Goal: Task Accomplishment & Management: Complete application form

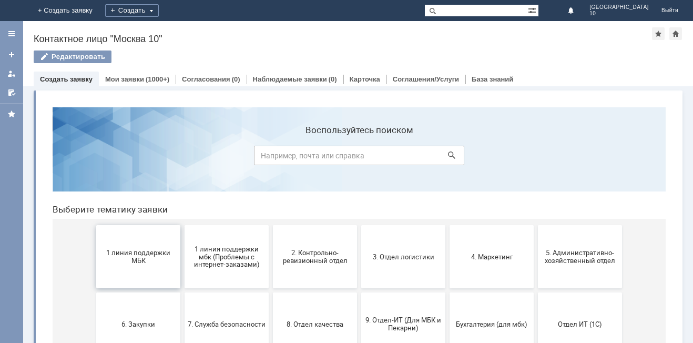
click at [119, 262] on span "1 линия поддержки МБК" at bounding box center [138, 257] width 78 height 16
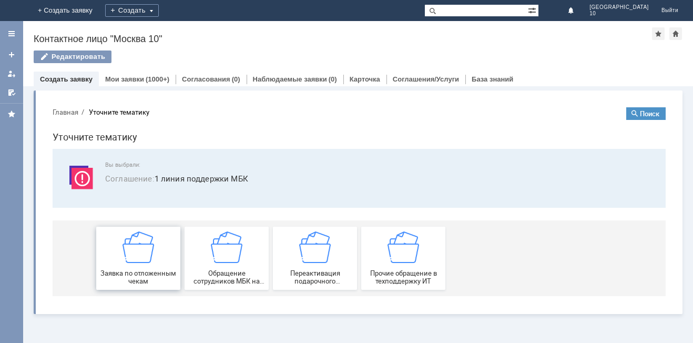
click at [120, 262] on div "Заявка по отложенным чекам" at bounding box center [138, 258] width 78 height 54
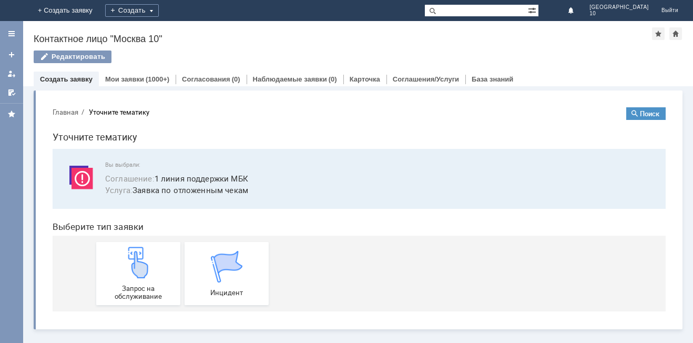
click at [120, 262] on div "Запрос на обслуживание" at bounding box center [138, 274] width 78 height 54
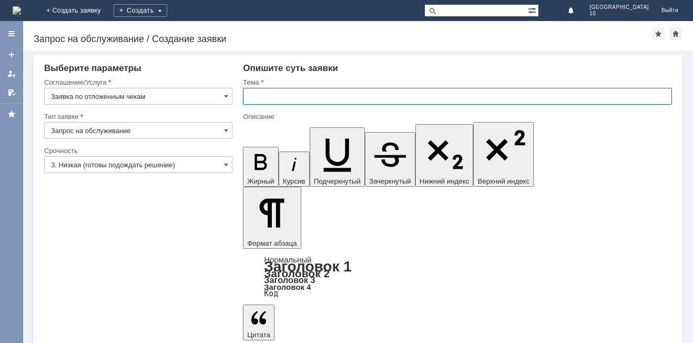
click at [266, 93] on input "text" at bounding box center [457, 96] width 429 height 17
type input "т"
type input "отложенные чеки"
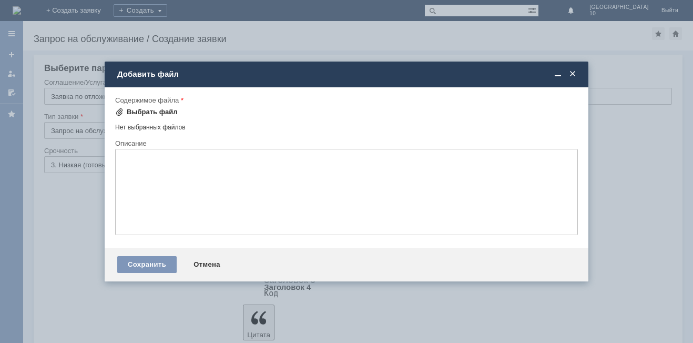
click at [170, 113] on div "Выбрать файл" at bounding box center [152, 112] width 51 height 8
click at [139, 108] on div "Выбрать файл" at bounding box center [152, 112] width 51 height 8
click at [577, 72] on span at bounding box center [572, 73] width 11 height 9
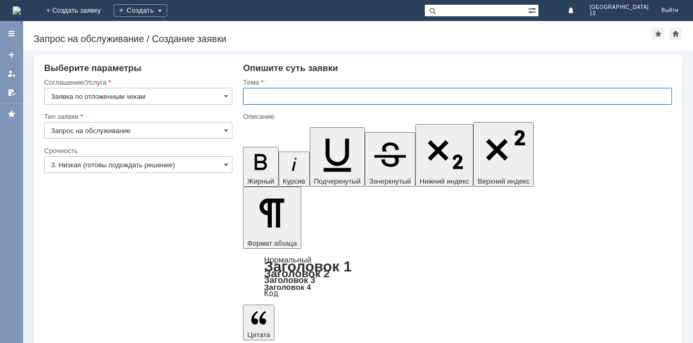
click at [272, 95] on input "text" at bounding box center [457, 96] width 429 height 17
type input "отложенные чеки"
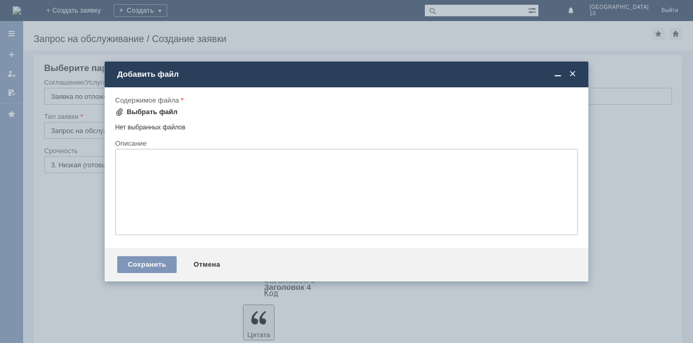
click at [157, 108] on div "Выбрать файл" at bounding box center [152, 112] width 51 height 8
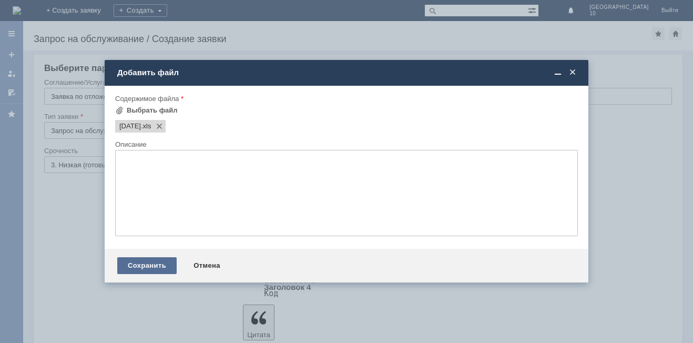
click at [141, 267] on div "Сохранить" at bounding box center [146, 265] width 59 height 17
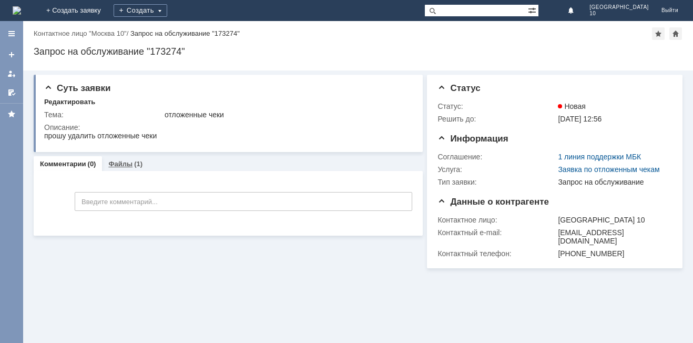
click at [124, 164] on link "Файлы" at bounding box center [120, 164] width 24 height 8
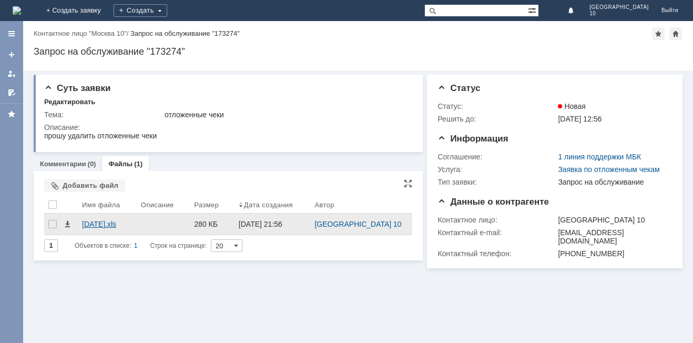
click at [104, 225] on div "[DATE].xls" at bounding box center [107, 224] width 50 height 8
click at [185, 223] on div at bounding box center [164, 224] width 54 height 21
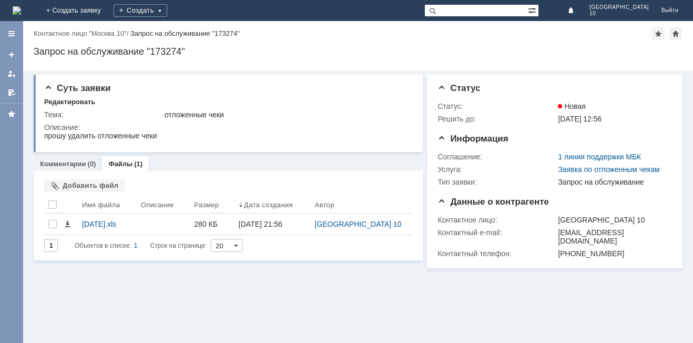
drag, startPoint x: 166, startPoint y: 328, endPoint x: 414, endPoint y: 221, distance: 270.5
click at [222, 304] on div "Суть заявки Редактировать Тема: отложенные чеки Описание: Комментарии (0) Файлы…" at bounding box center [358, 206] width 670 height 272
